Goal: Task Accomplishment & Management: Use online tool/utility

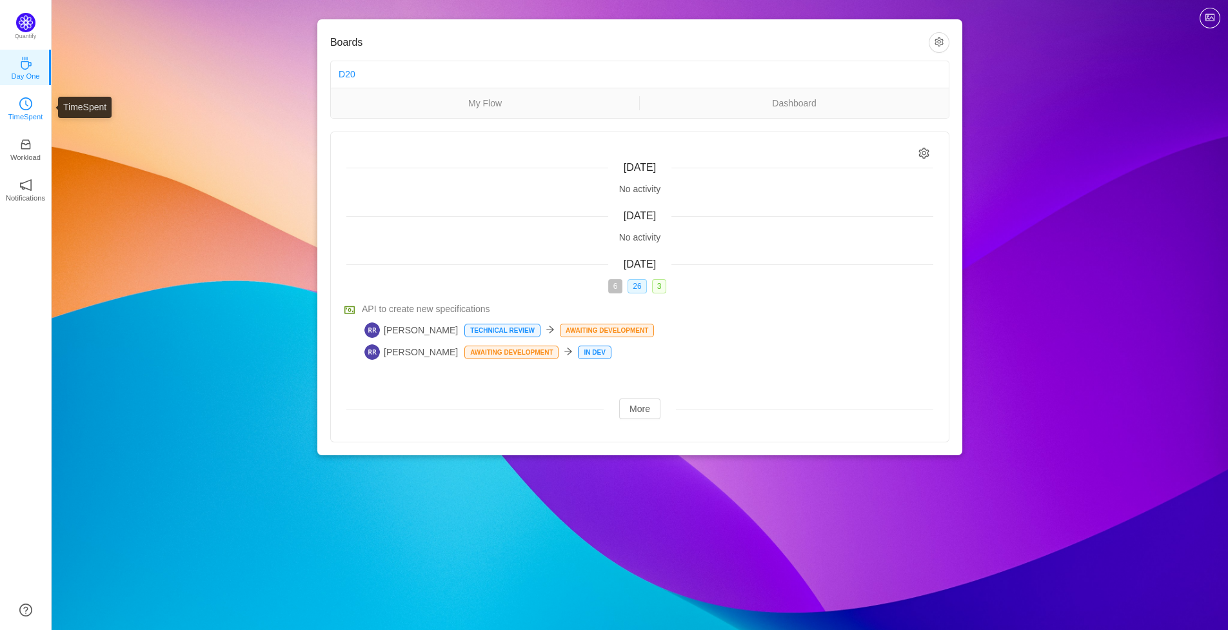
click at [32, 113] on p "TimeSpent" at bounding box center [25, 117] width 35 height 12
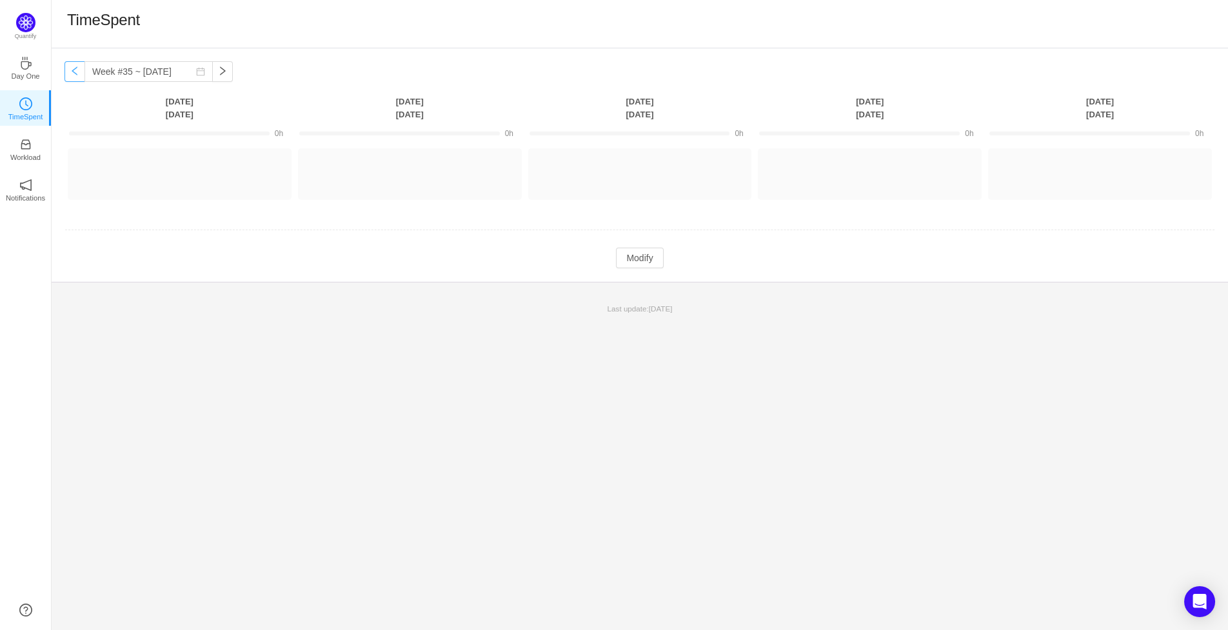
click at [74, 72] on button "button" at bounding box center [75, 71] width 21 height 21
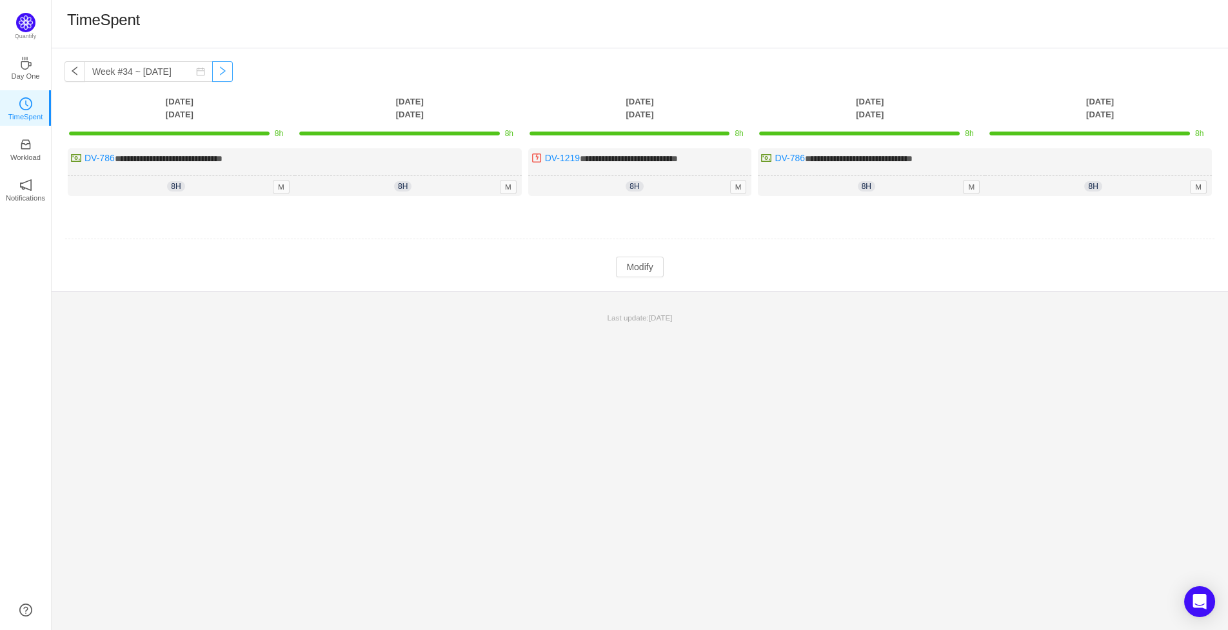
click at [216, 76] on button "button" at bounding box center [222, 71] width 21 height 21
type input "Week #35 ~ [DATE]"
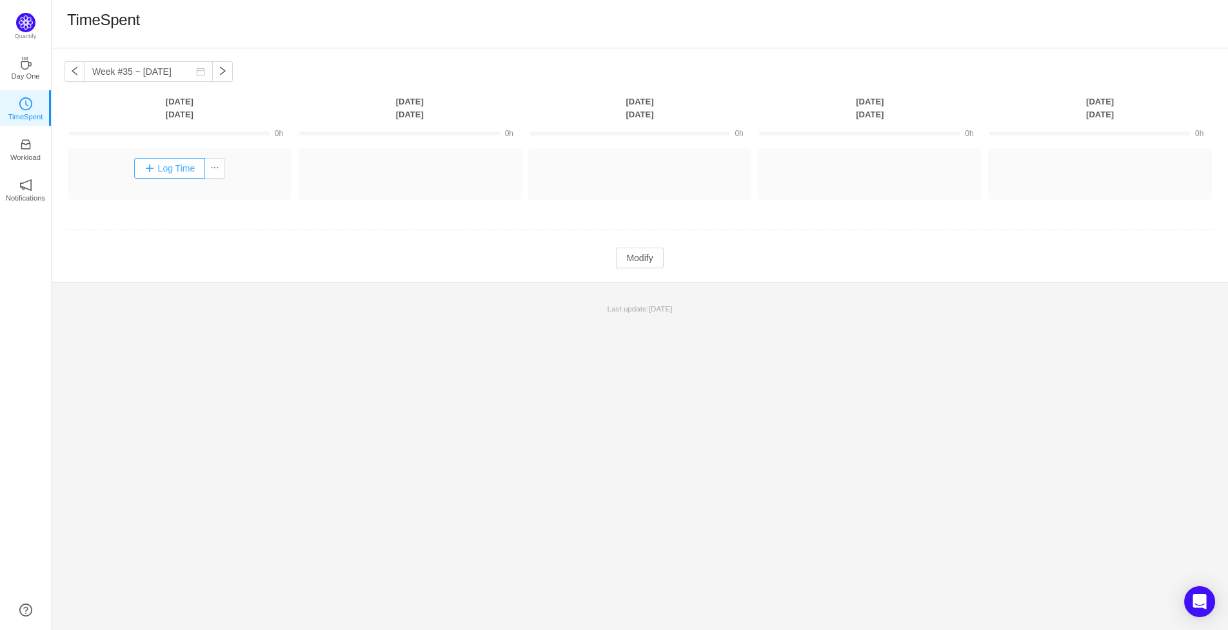
click at [160, 163] on button "Log Time" at bounding box center [170, 168] width 72 height 21
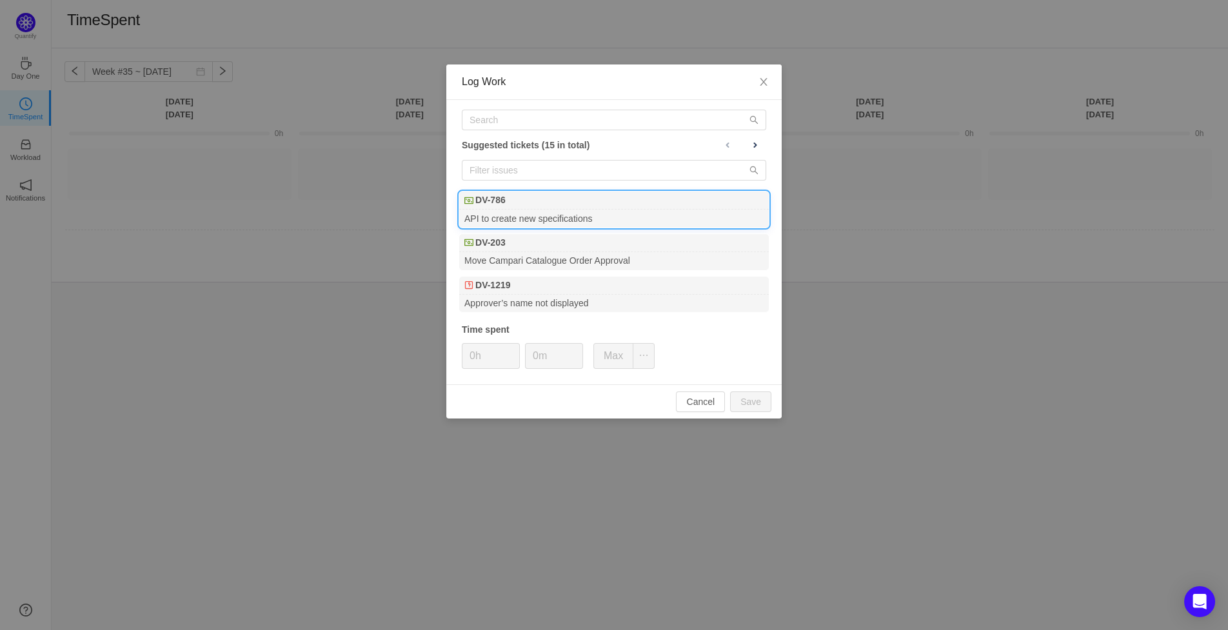
click at [521, 215] on div "API to create new specifications" at bounding box center [614, 218] width 310 height 17
click at [757, 399] on button "Save" at bounding box center [750, 402] width 41 height 21
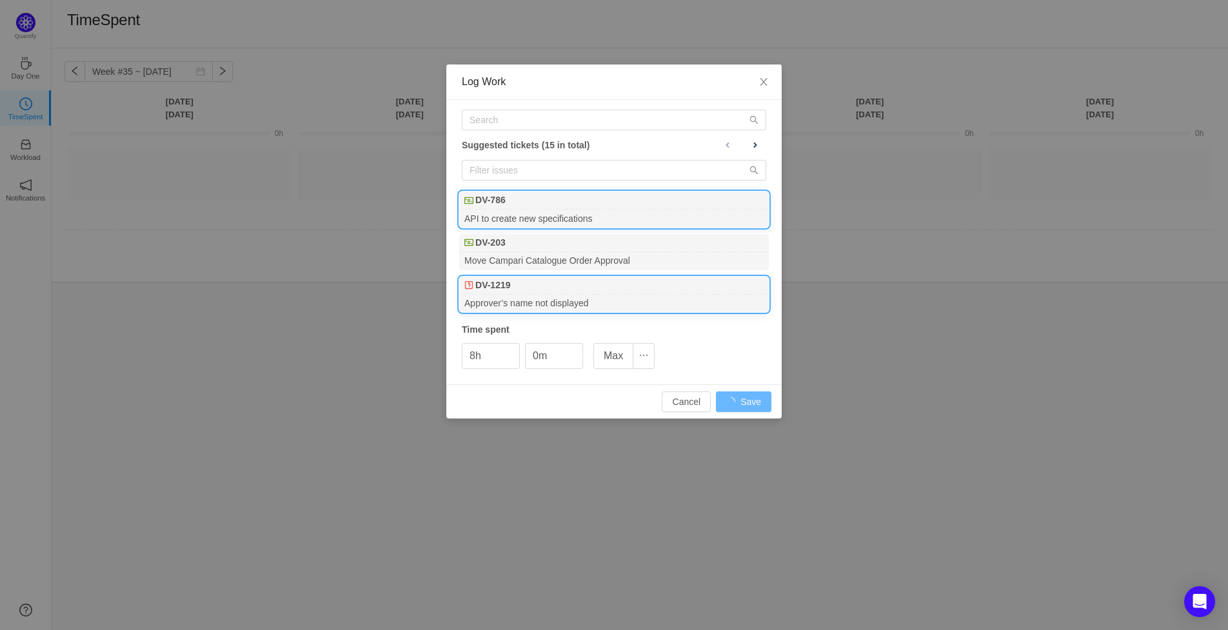
type input "0h"
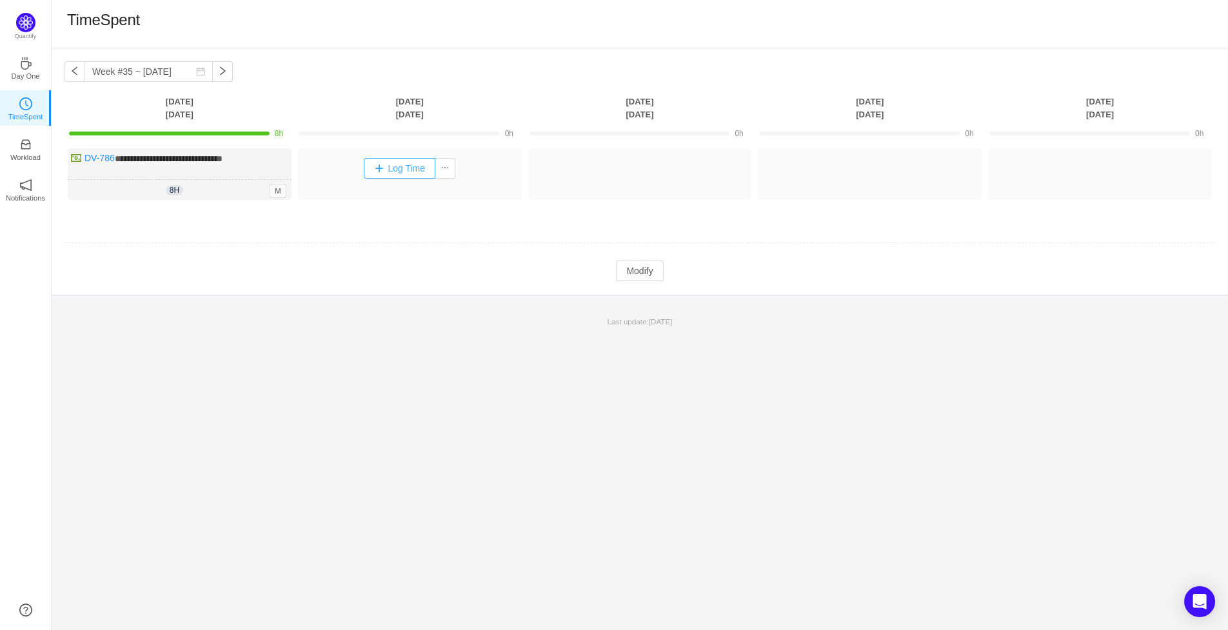
click at [388, 159] on button "Log Time" at bounding box center [400, 168] width 72 height 21
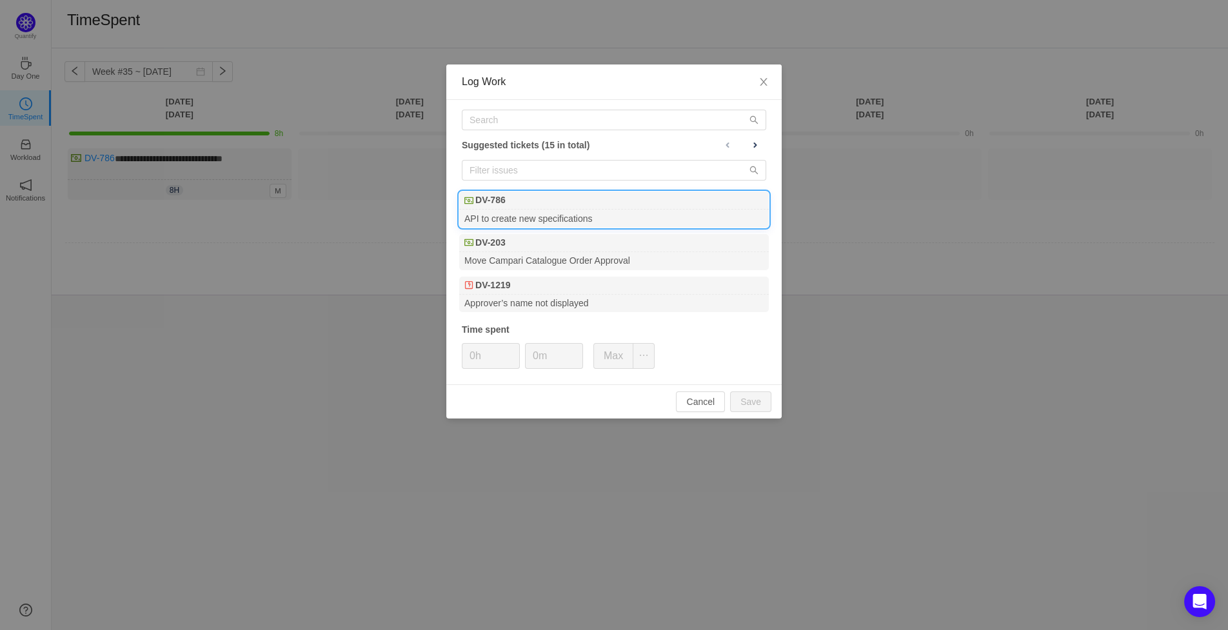
click at [552, 202] on div "DV-786" at bounding box center [614, 201] width 310 height 18
click at [739, 399] on button "Save" at bounding box center [750, 402] width 41 height 21
type input "0h"
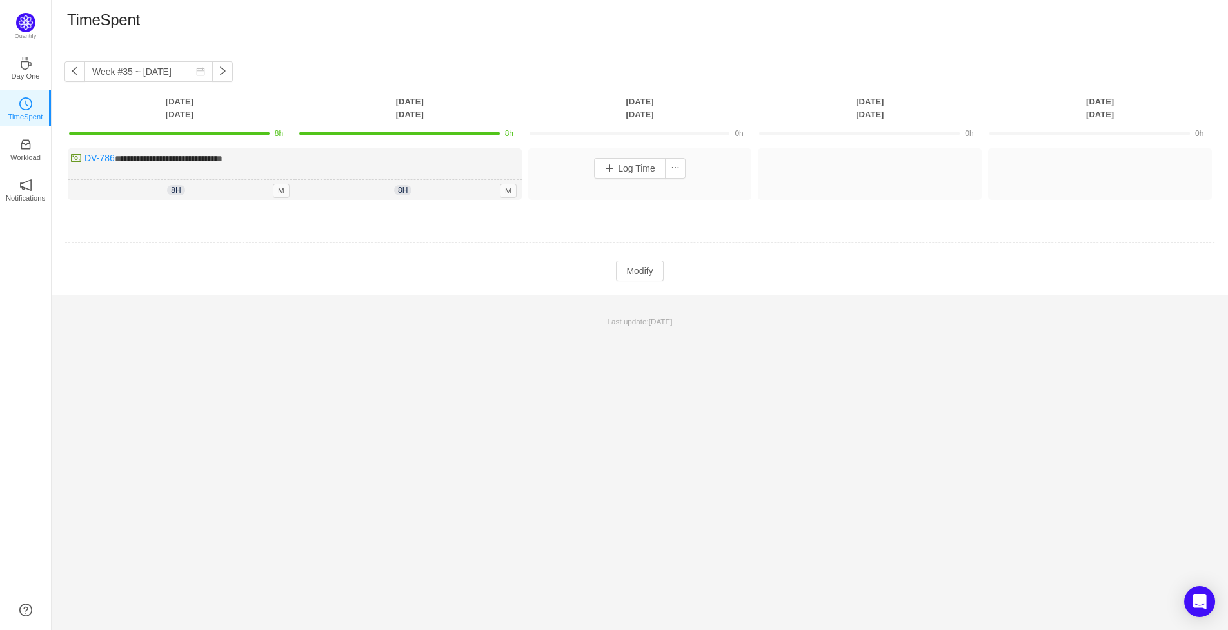
click at [623, 155] on div "Log Time" at bounding box center [640, 169] width 217 height 34
click at [623, 163] on button "Log Time" at bounding box center [630, 168] width 72 height 21
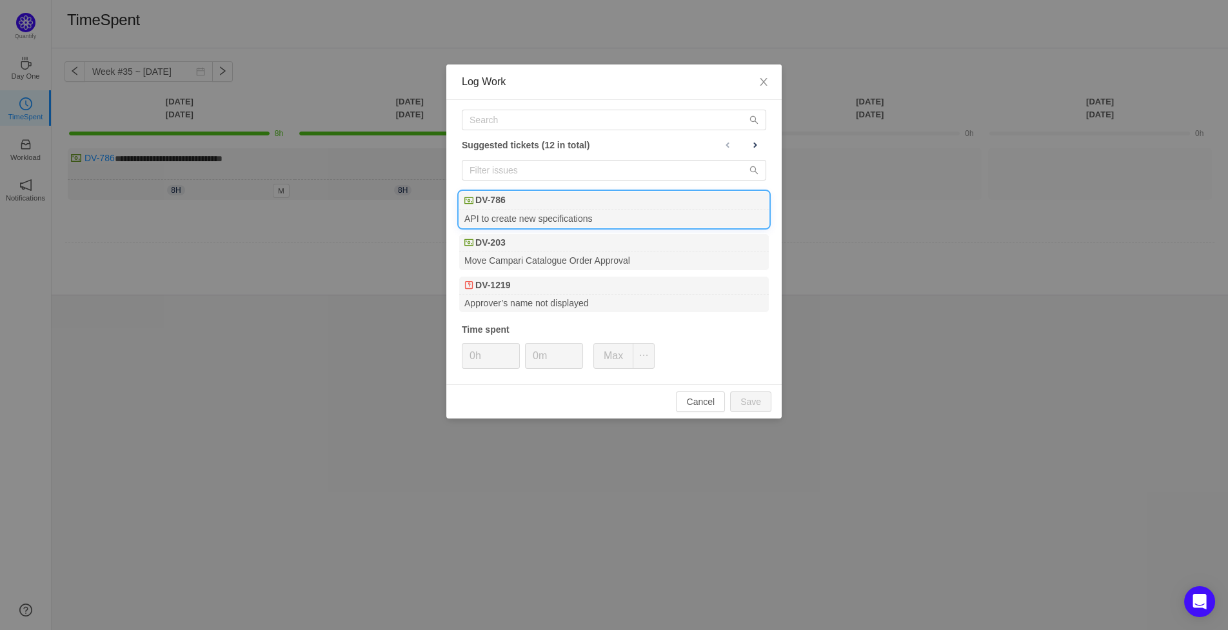
click at [575, 203] on div "DV-786" at bounding box center [614, 201] width 310 height 18
click at [750, 401] on button "Save" at bounding box center [750, 402] width 41 height 21
type input "0h"
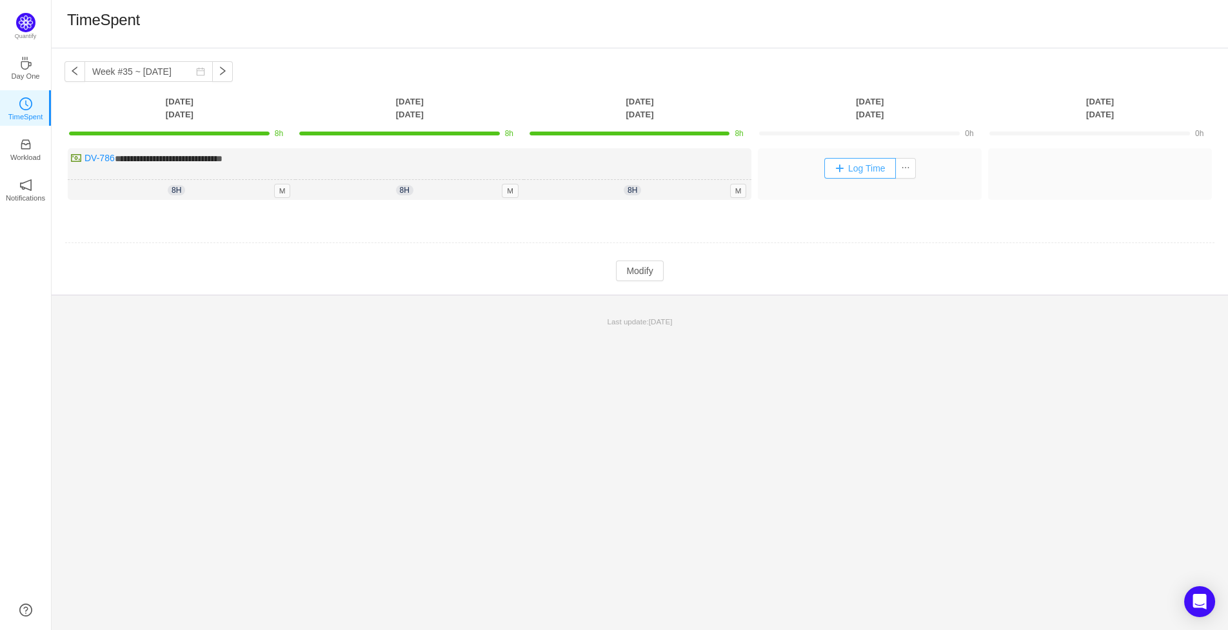
click at [855, 172] on button "Log Time" at bounding box center [860, 168] width 72 height 21
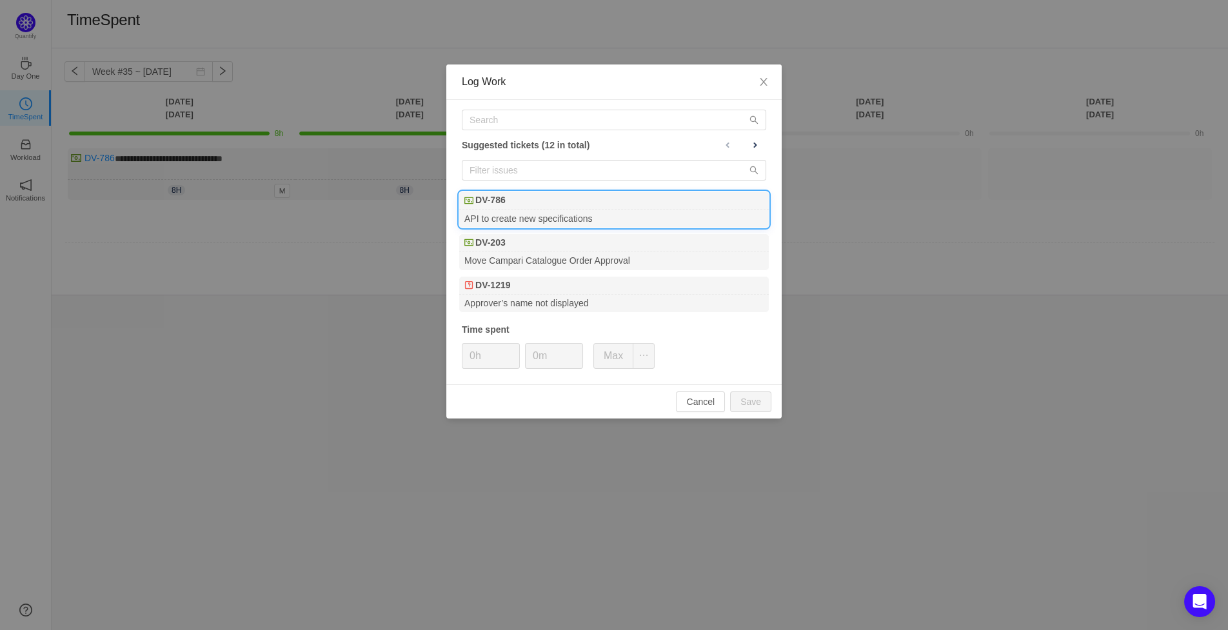
click at [556, 209] on div "DV-786" at bounding box center [614, 201] width 310 height 18
click at [757, 401] on button "Save" at bounding box center [750, 402] width 41 height 21
type input "0h"
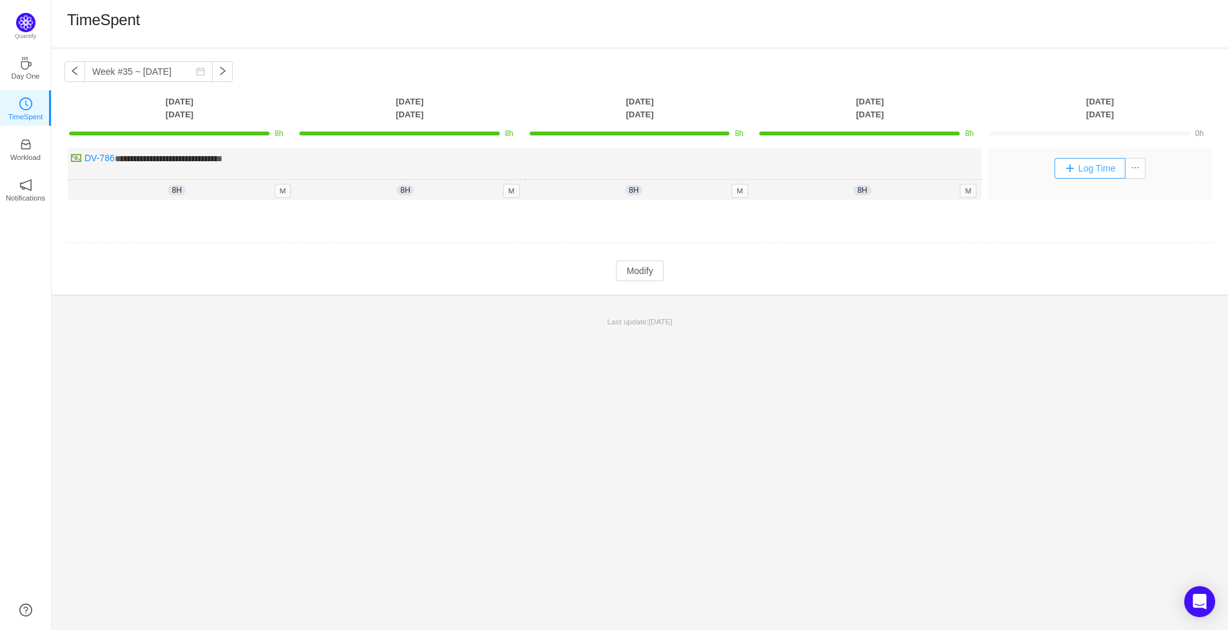
click at [1099, 165] on button "Log Time" at bounding box center [1091, 168] width 72 height 21
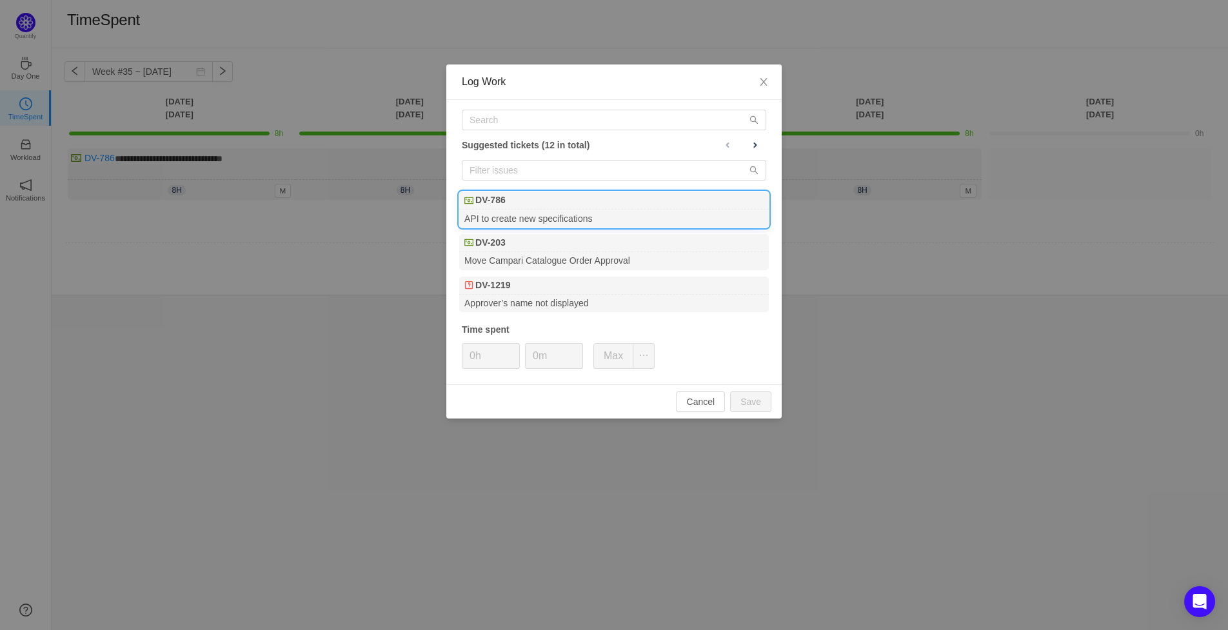
click at [575, 210] on div "API to create new specifications" at bounding box center [614, 218] width 310 height 17
click at [755, 403] on button "Save" at bounding box center [750, 402] width 41 height 21
type input "0h"
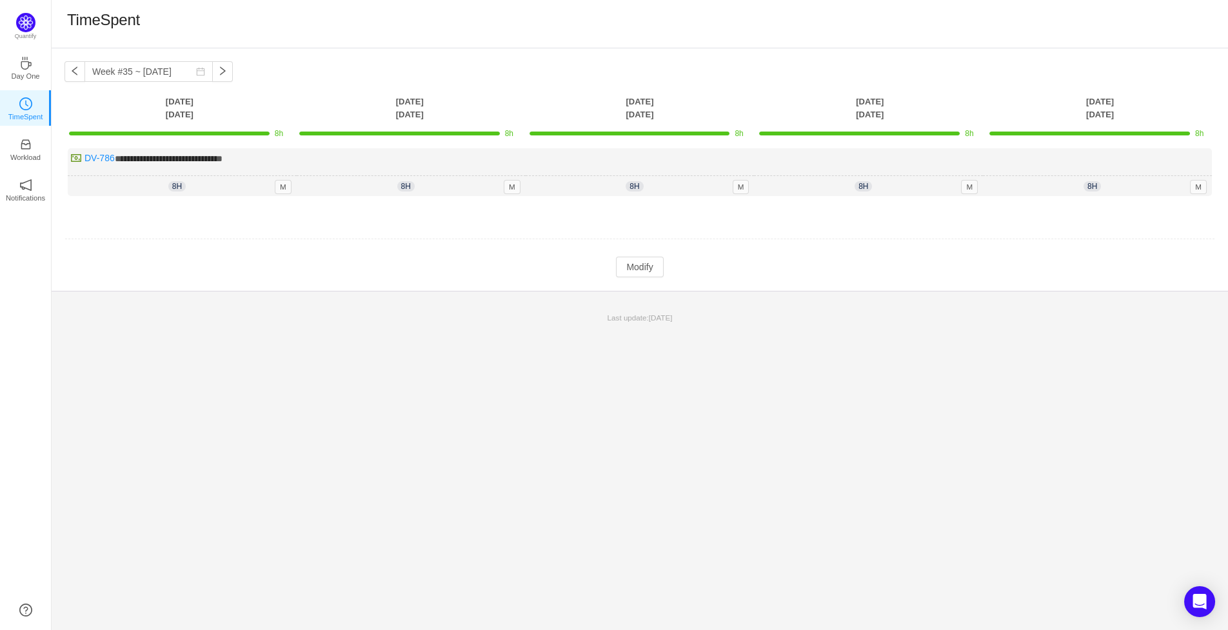
click at [271, 401] on div "**********" at bounding box center [640, 339] width 1177 height 582
click at [214, 72] on button "button" at bounding box center [222, 71] width 21 height 21
click at [74, 74] on button "button" at bounding box center [75, 71] width 21 height 21
click at [216, 70] on button "button" at bounding box center [222, 71] width 21 height 21
click at [78, 79] on button "button" at bounding box center [75, 71] width 21 height 21
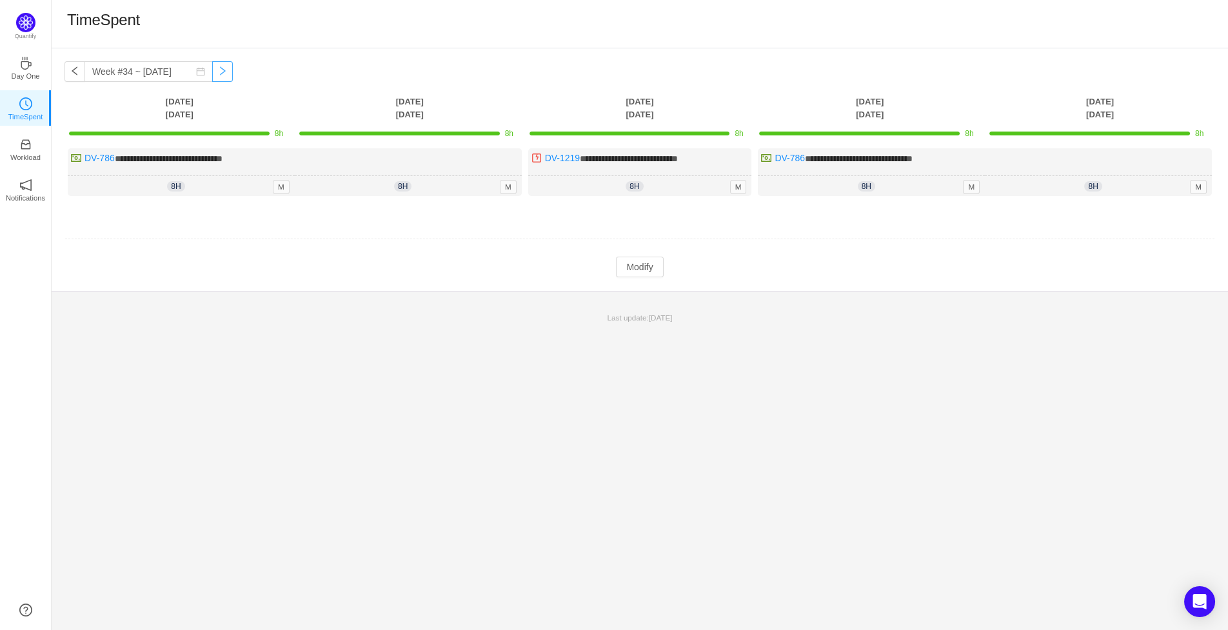
click at [212, 74] on button "button" at bounding box center [222, 71] width 21 height 21
type input "Week #35 ~ [DATE]"
